Goal: Task Accomplishment & Management: Use online tool/utility

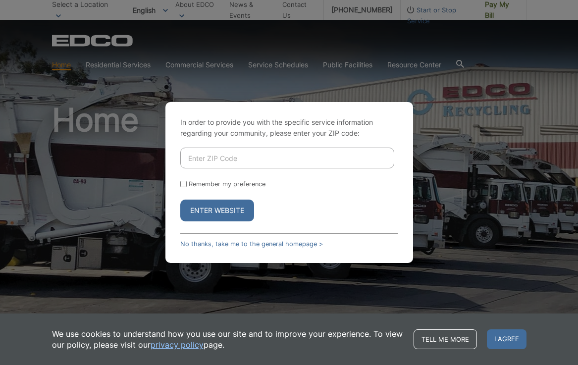
click at [211, 159] on input "Enter ZIP Code" at bounding box center [287, 158] width 214 height 21
type input "92007"
click at [217, 210] on button "Enter Website" at bounding box center [217, 210] width 74 height 22
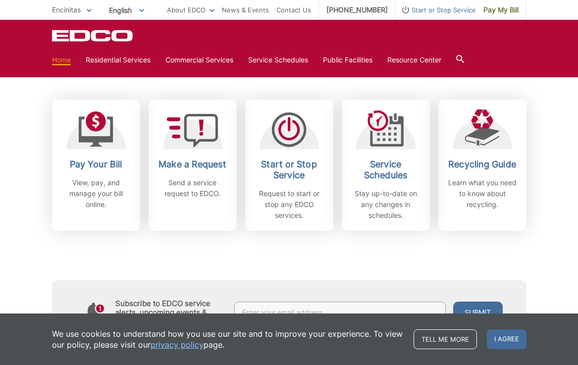
scroll to position [277, 0]
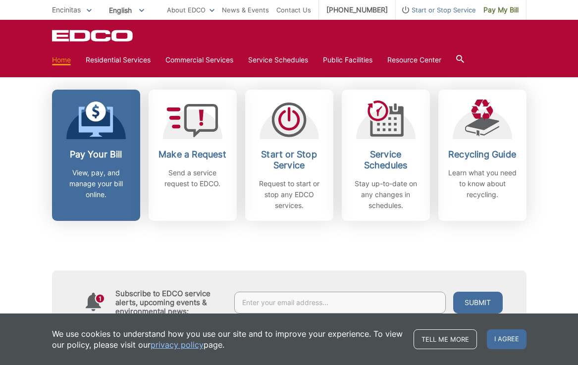
click at [99, 119] on icon at bounding box center [96, 111] width 20 height 20
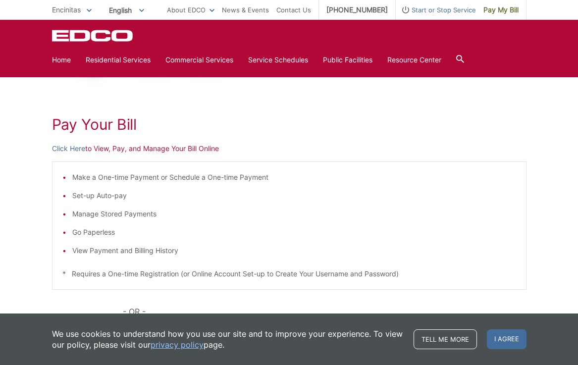
scroll to position [103, 0]
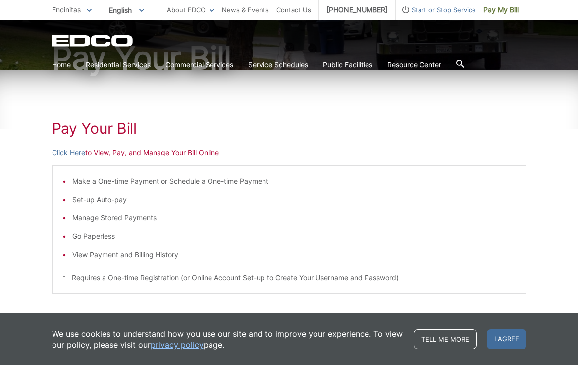
click at [164, 150] on p "Click Here to View, Pay, and Manage Your Bill Online" at bounding box center [289, 152] width 474 height 11
click at [155, 152] on p "Click Here to View, Pay, and Manage Your Bill Online" at bounding box center [289, 152] width 474 height 11
click at [69, 154] on link "Click Here" at bounding box center [68, 152] width 33 height 11
